Goal: Complete application form

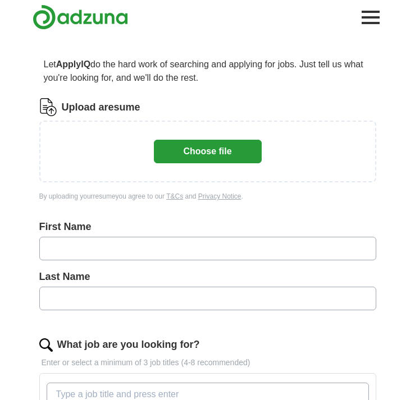
scroll to position [68, 0]
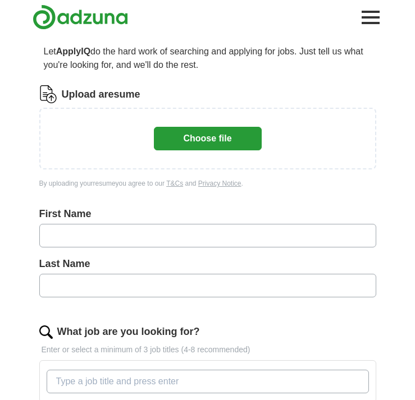
click at [224, 142] on button "Choose file" at bounding box center [208, 139] width 108 height 24
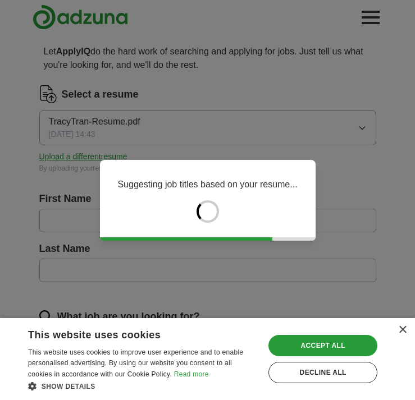
click at [335, 334] on div "Save & Close Accept all Decline all" at bounding box center [322, 359] width 117 height 54
click at [332, 344] on div "Accept all" at bounding box center [322, 345] width 109 height 21
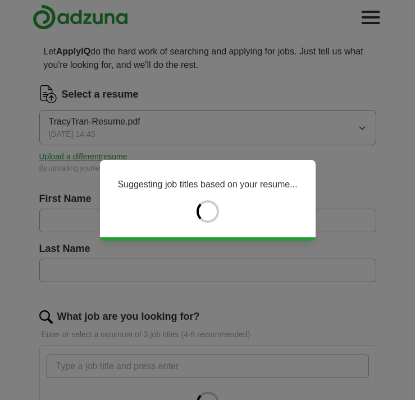
type input "*****"
type input "****"
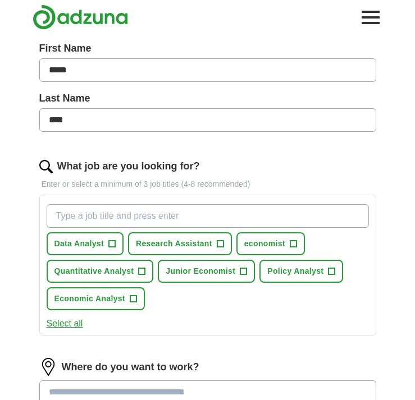
scroll to position [223, 0]
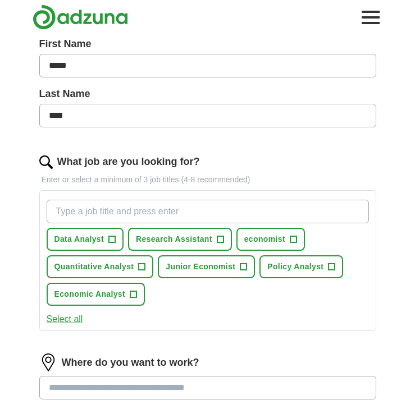
click at [114, 241] on span "+" at bounding box center [111, 239] width 7 height 9
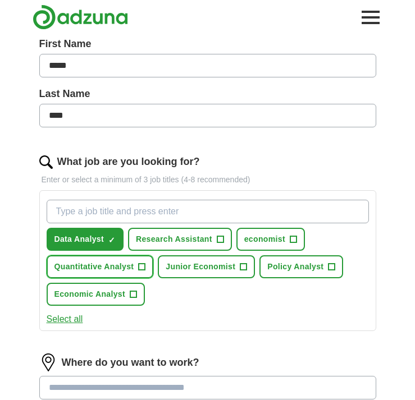
click at [143, 267] on span "+" at bounding box center [142, 267] width 7 height 9
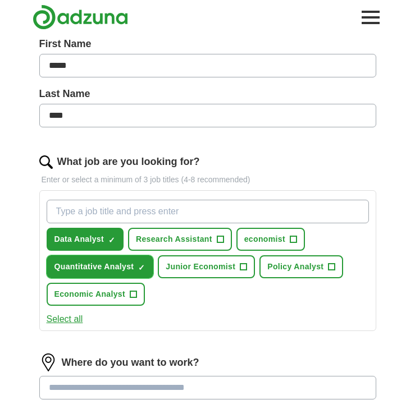
click at [137, 293] on button "Economic Analyst +" at bounding box center [96, 294] width 98 height 23
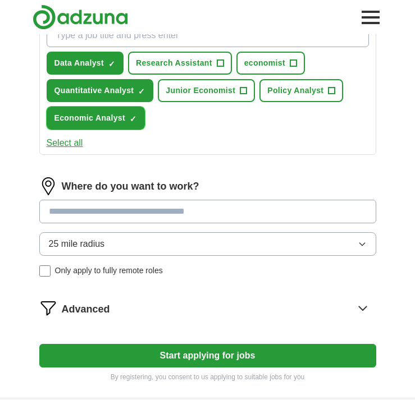
scroll to position [403, 0]
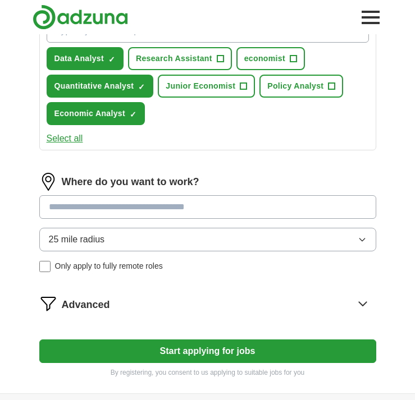
click at [177, 205] on input at bounding box center [207, 207] width 337 height 24
click at [173, 275] on div "Where do you want to work? 25 mile radius Only apply to fully remote roles" at bounding box center [207, 227] width 337 height 108
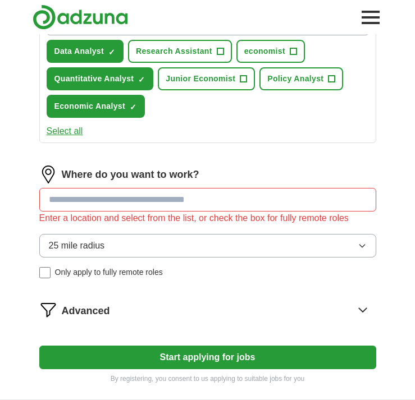
scroll to position [415, 0]
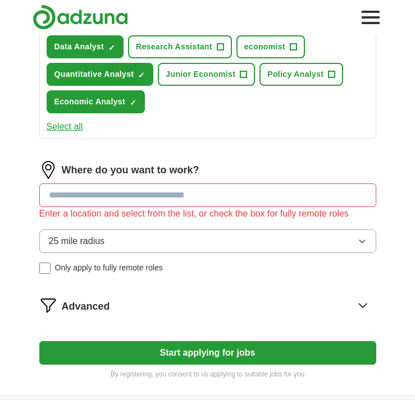
click at [246, 188] on input at bounding box center [207, 195] width 337 height 24
type input "*"
type input "*****"
click at [39, 341] on button "Start applying for jobs" at bounding box center [207, 353] width 337 height 24
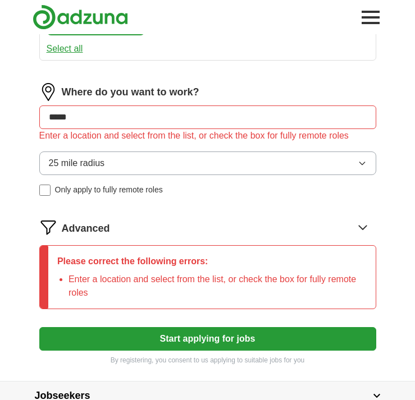
scroll to position [506, 0]
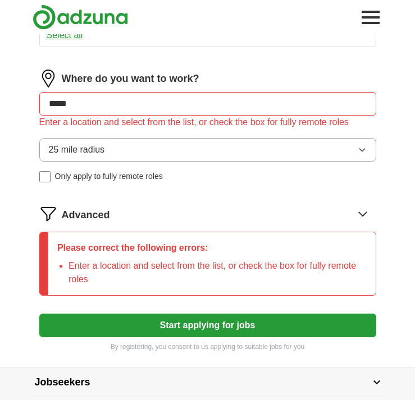
click at [217, 152] on button "25 mile radius" at bounding box center [207, 150] width 337 height 24
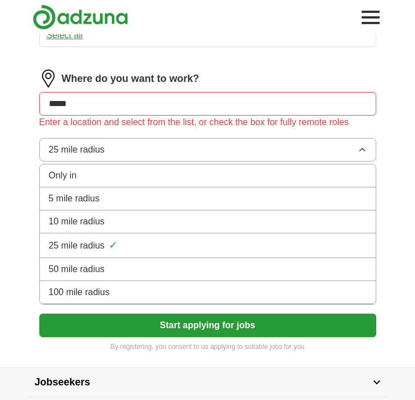
click at [177, 247] on div "25 mile radius ✓" at bounding box center [207, 245] width 317 height 15
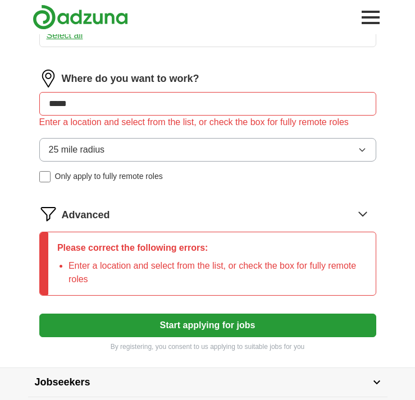
drag, startPoint x: 91, startPoint y: 105, endPoint x: 15, endPoint y: 105, distance: 76.8
click at [270, 173] on label "Only apply to fully remote roles" at bounding box center [207, 177] width 337 height 12
click at [199, 107] on input at bounding box center [207, 104] width 337 height 24
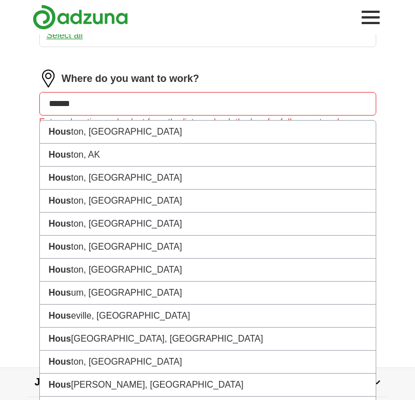
type input "*******"
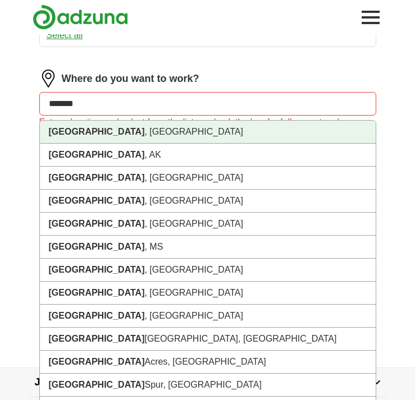
click at [174, 132] on li "[GEOGRAPHIC_DATA] , [GEOGRAPHIC_DATA]" at bounding box center [207, 132] width 335 height 23
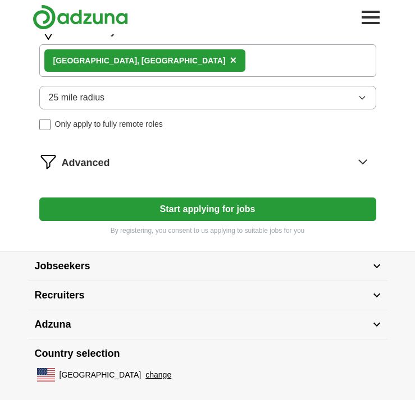
scroll to position [569, 0]
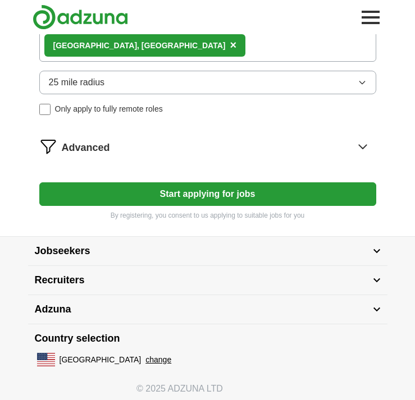
click at [166, 188] on button "Start applying for jobs" at bounding box center [207, 194] width 337 height 24
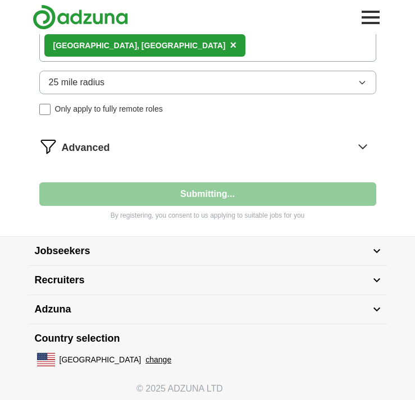
select select "**"
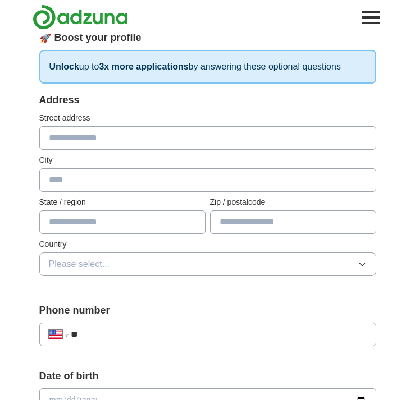
scroll to position [140, 0]
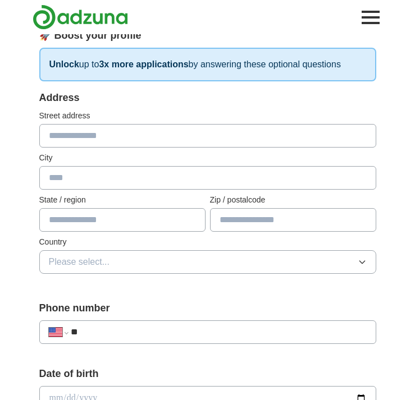
click at [174, 136] on input "text" at bounding box center [207, 136] width 337 height 24
type input "**********"
type input "******"
type input "*****"
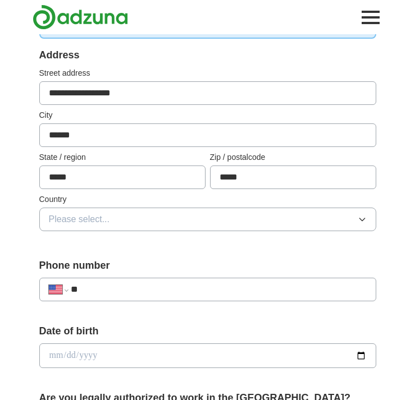
scroll to position [205, 0]
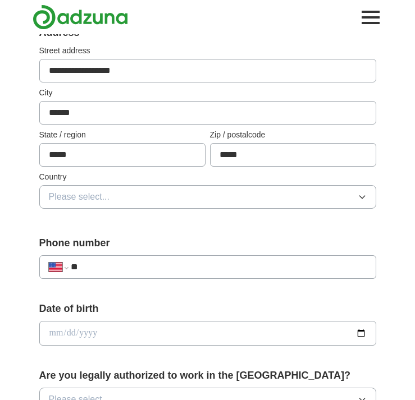
click at [136, 197] on button "Please select..." at bounding box center [207, 197] width 337 height 24
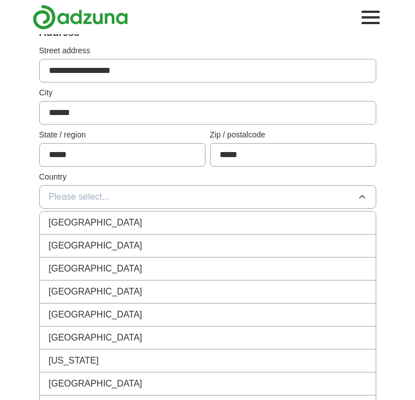
click at [119, 242] on div "[GEOGRAPHIC_DATA]" at bounding box center [207, 245] width 317 height 13
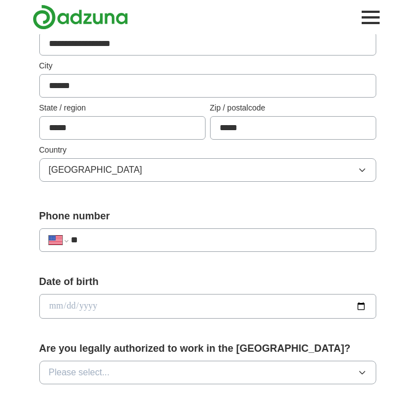
scroll to position [260, 0]
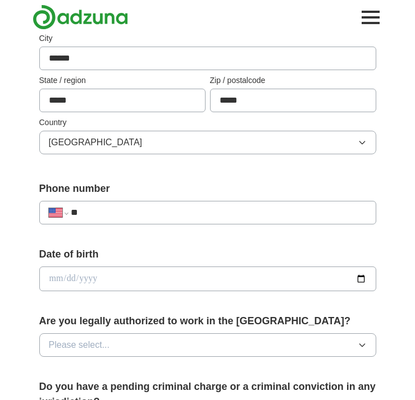
click at [127, 208] on input "**" at bounding box center [218, 212] width 295 height 13
type input "**********"
click at [104, 283] on input "date" at bounding box center [207, 278] width 337 height 25
type input "**********"
click at [99, 348] on span "Please select..." at bounding box center [79, 344] width 61 height 13
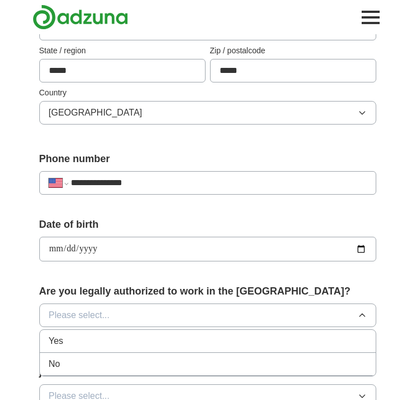
scroll to position [335, 0]
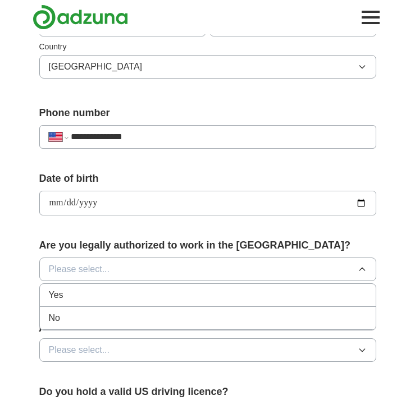
click at [99, 297] on div "Yes" at bounding box center [207, 294] width 317 height 13
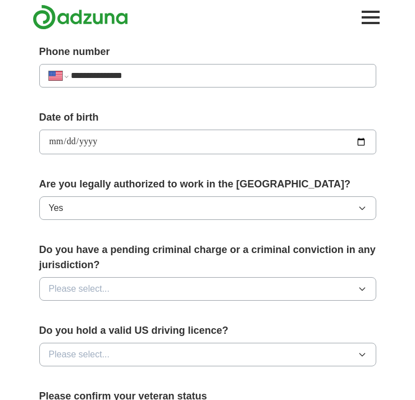
scroll to position [429, 0]
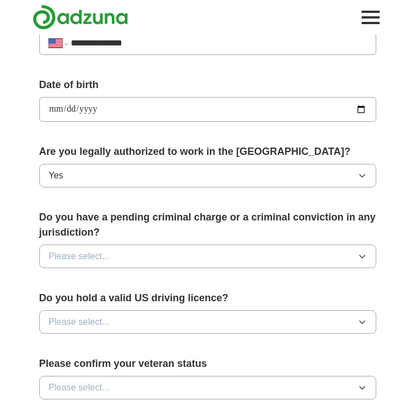
click at [114, 252] on button "Please select..." at bounding box center [207, 257] width 337 height 24
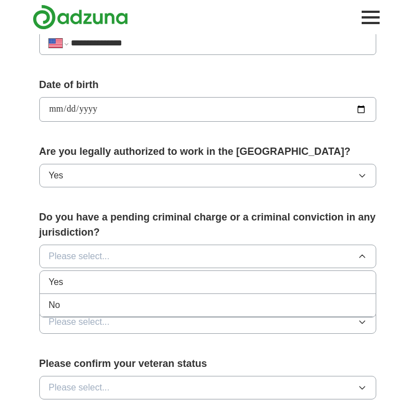
click at [95, 298] on div "No" at bounding box center [207, 304] width 317 height 13
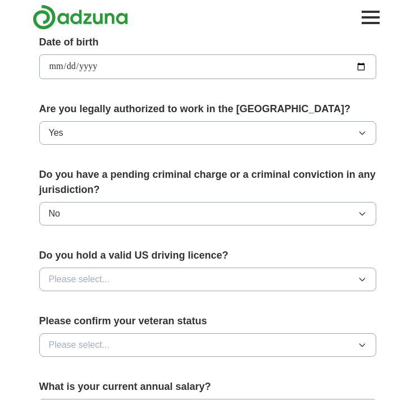
scroll to position [480, 0]
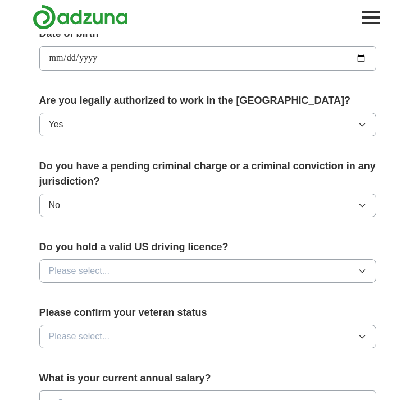
click at [103, 273] on span "Please select..." at bounding box center [79, 270] width 61 height 13
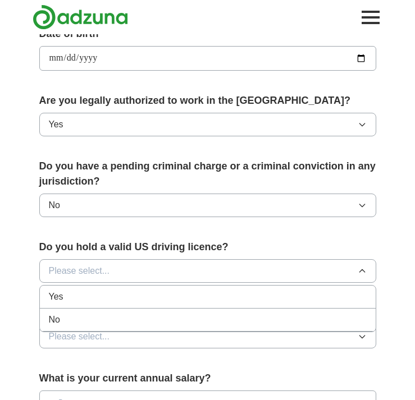
click at [98, 294] on div "Yes" at bounding box center [207, 296] width 317 height 13
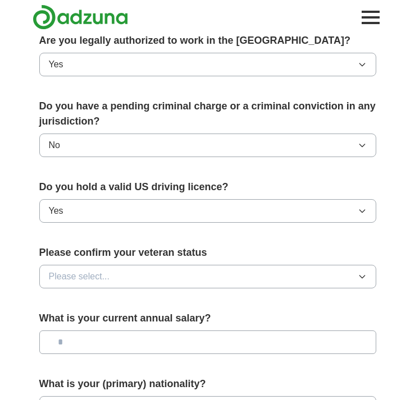
scroll to position [561, 0]
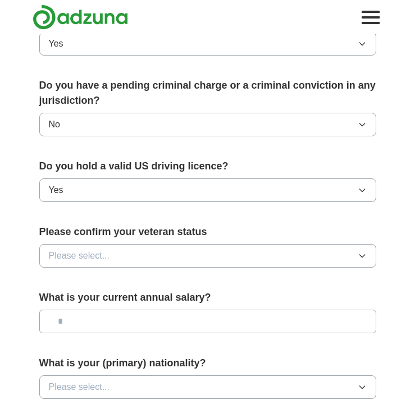
click at [114, 255] on button "Please select..." at bounding box center [207, 256] width 337 height 24
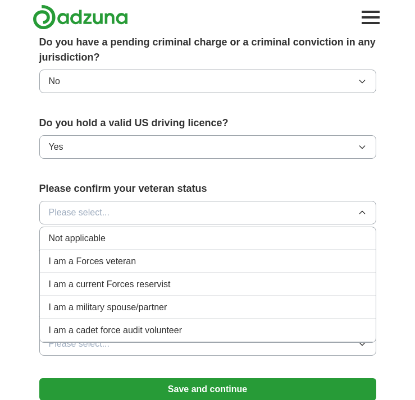
scroll to position [605, 0]
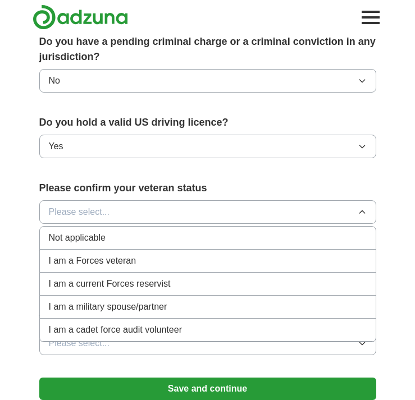
click at [117, 240] on div "Not applicable" at bounding box center [207, 237] width 317 height 13
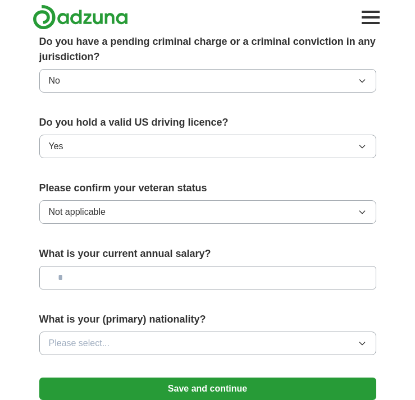
click at [118, 262] on div "What is your current annual salary?" at bounding box center [207, 272] width 337 height 52
click at [113, 275] on input "text" at bounding box center [207, 278] width 337 height 24
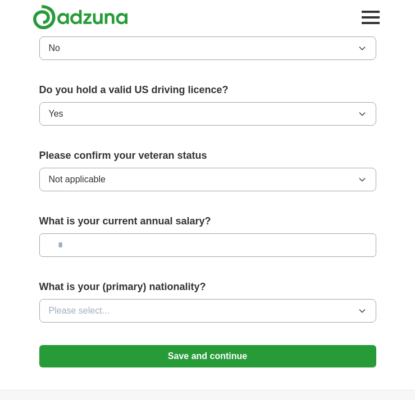
scroll to position [706, 0]
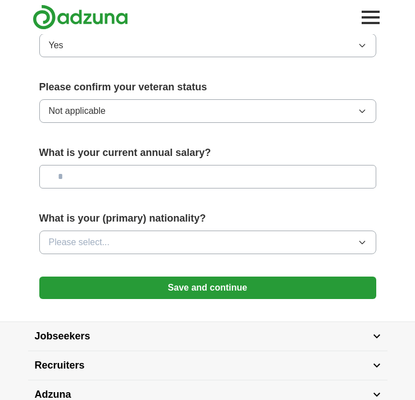
click at [112, 242] on button "Please select..." at bounding box center [207, 243] width 337 height 24
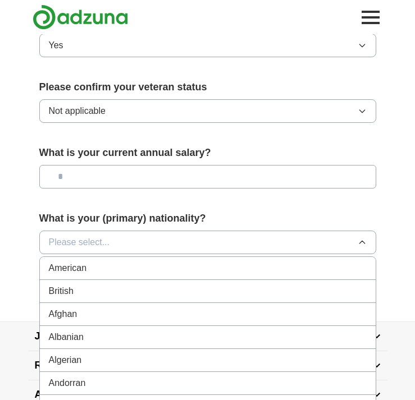
click at [98, 264] on div "American" at bounding box center [207, 267] width 317 height 13
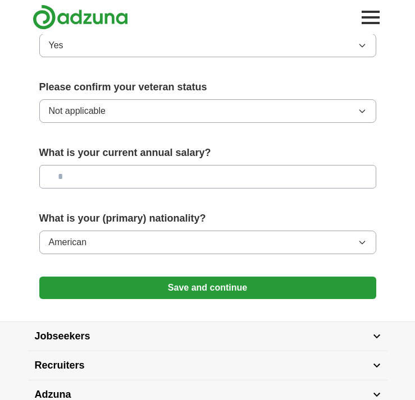
click at [100, 288] on button "Save and continue" at bounding box center [207, 288] width 337 height 22
